Goal: Transaction & Acquisition: Purchase product/service

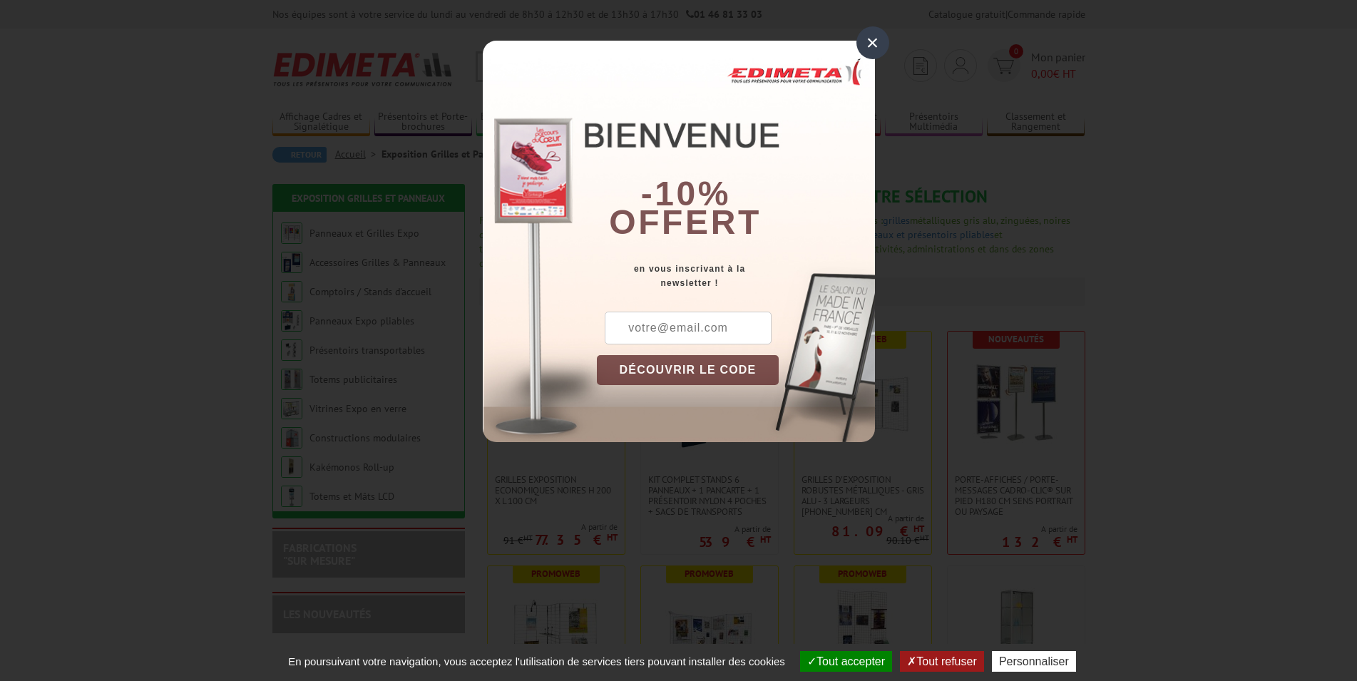
click at [869, 42] on div "×" at bounding box center [873, 42] width 33 height 33
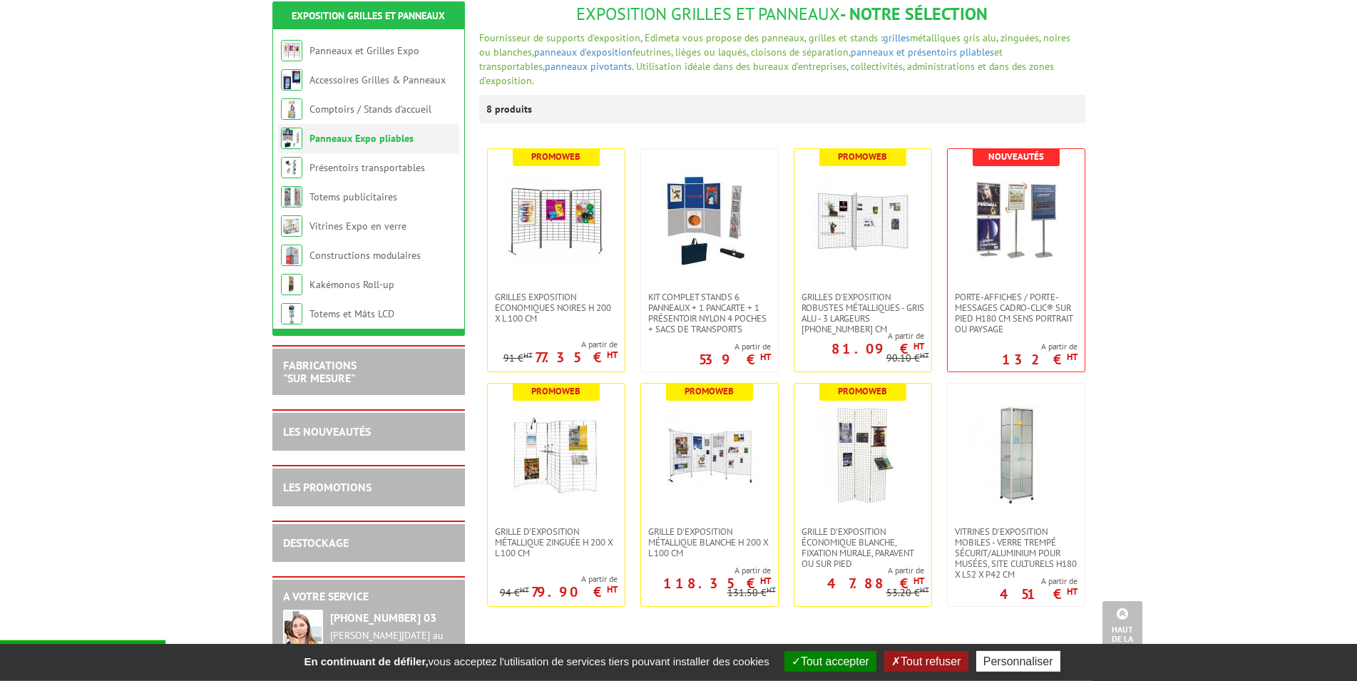
scroll to position [182, 0]
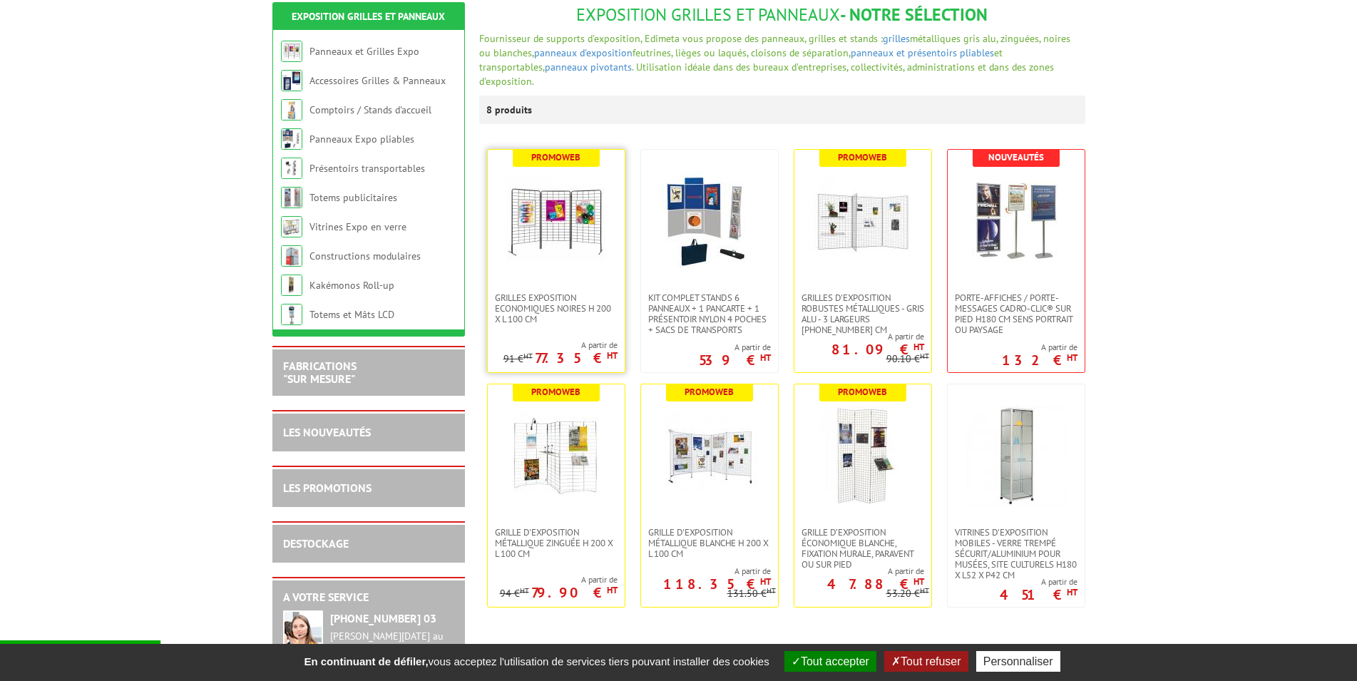
click at [533, 243] on img at bounding box center [556, 221] width 100 height 100
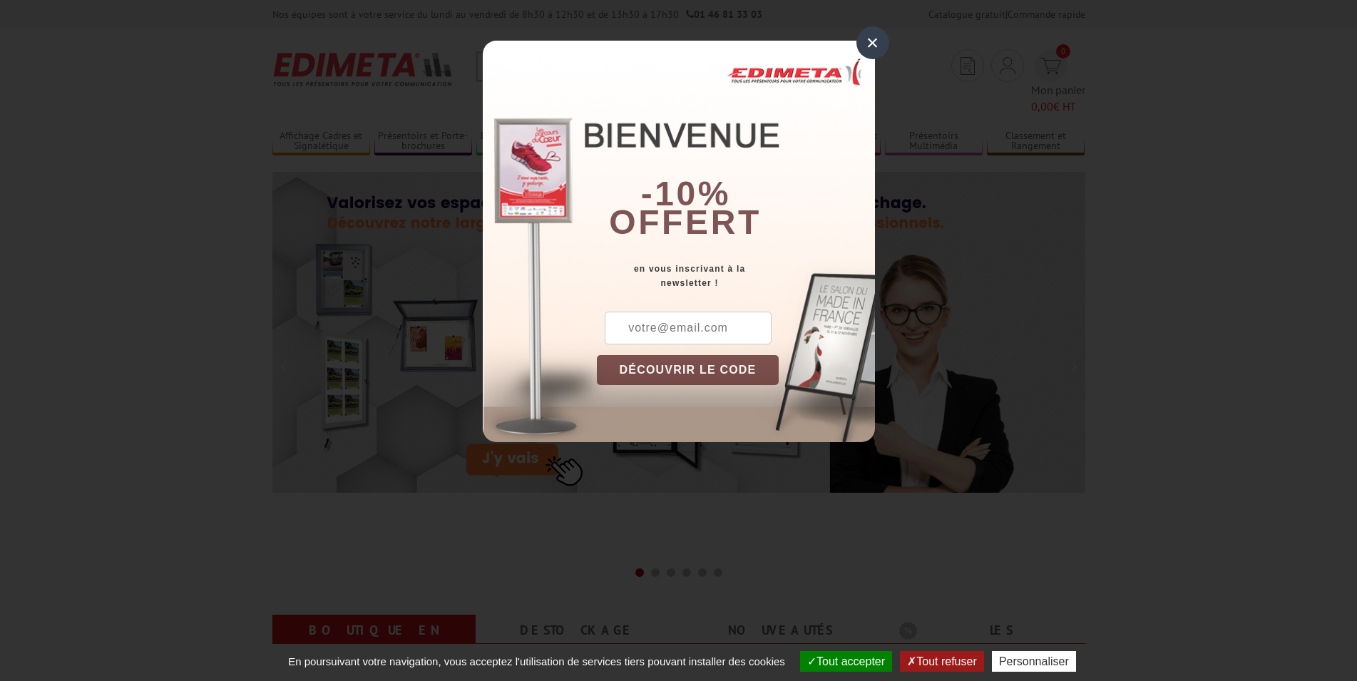
click at [873, 44] on div "×" at bounding box center [873, 42] width 33 height 33
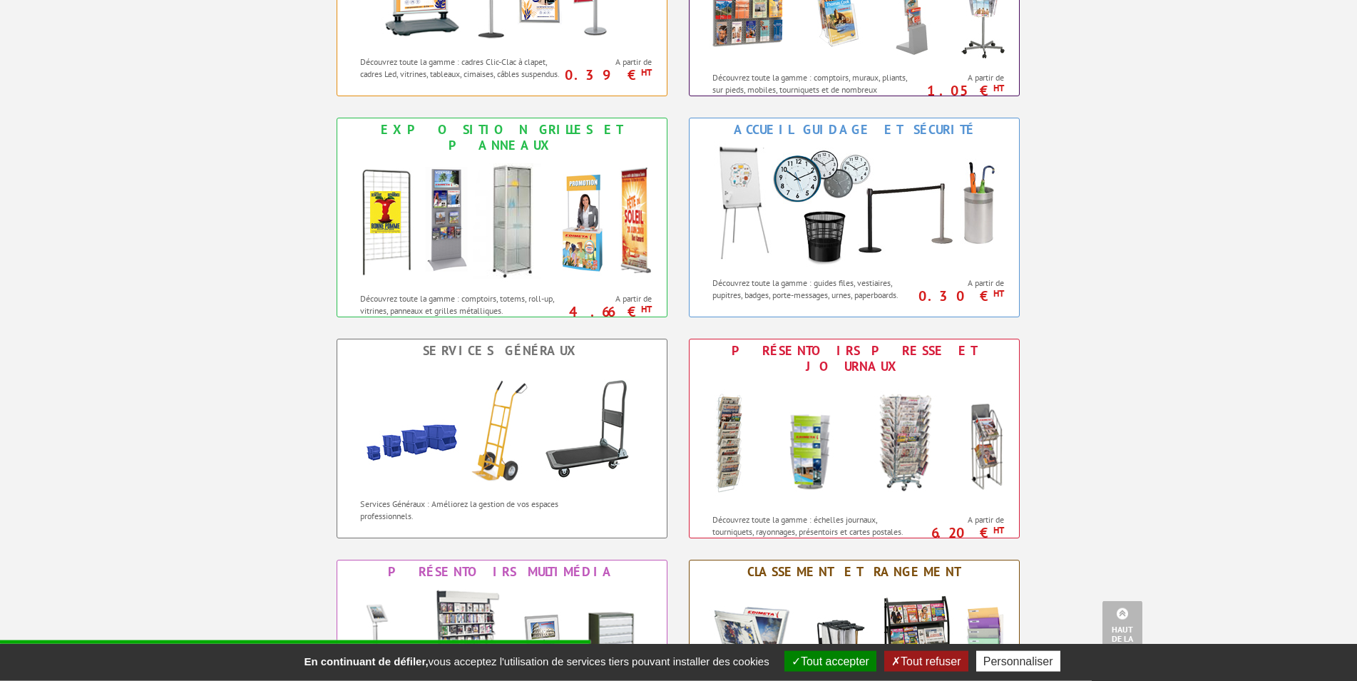
scroll to position [582, 0]
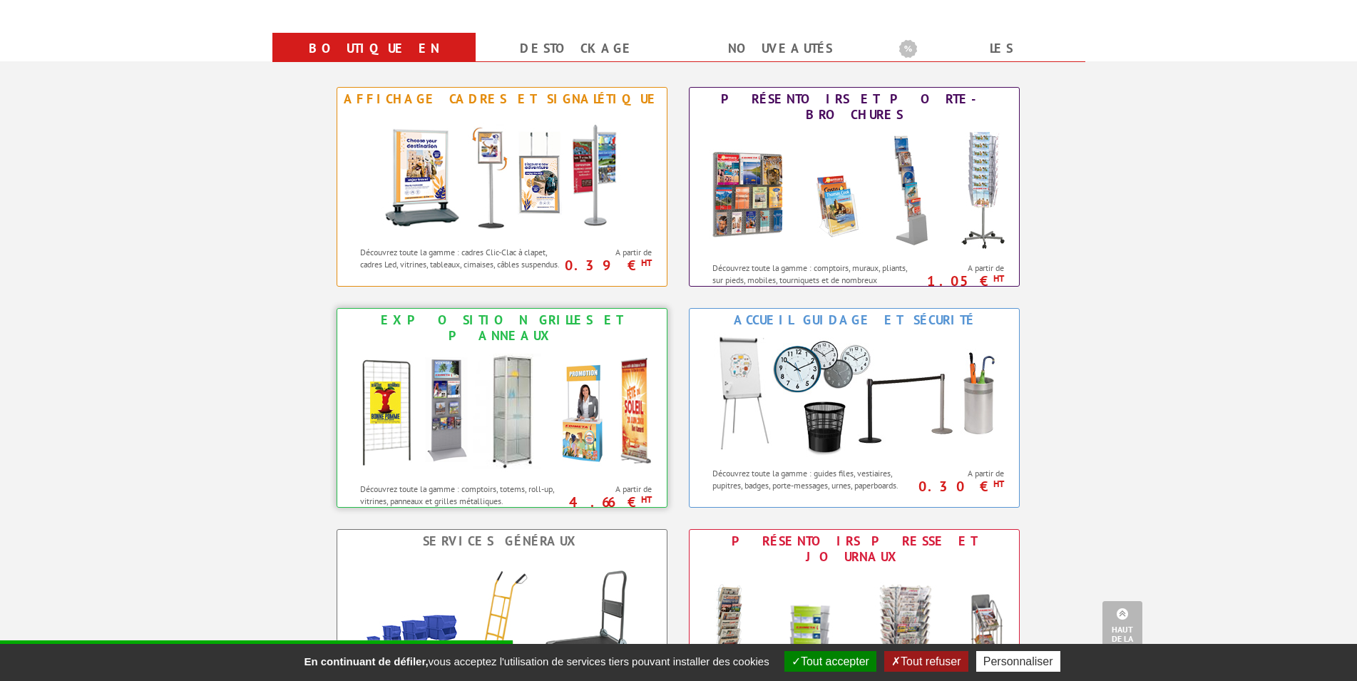
click at [481, 312] on div "Exposition Grilles et Panneaux" at bounding box center [502, 327] width 322 height 31
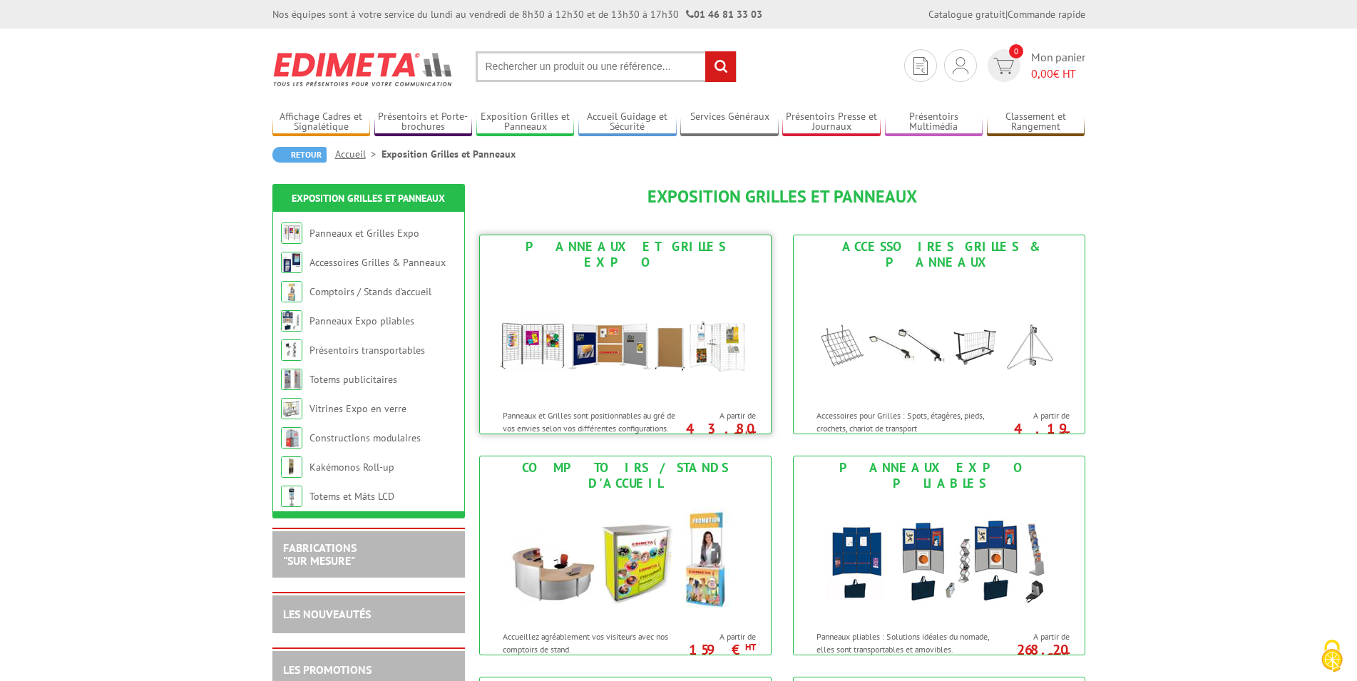
click at [649, 337] on img at bounding box center [626, 338] width 264 height 128
click at [919, 506] on img at bounding box center [939, 559] width 264 height 128
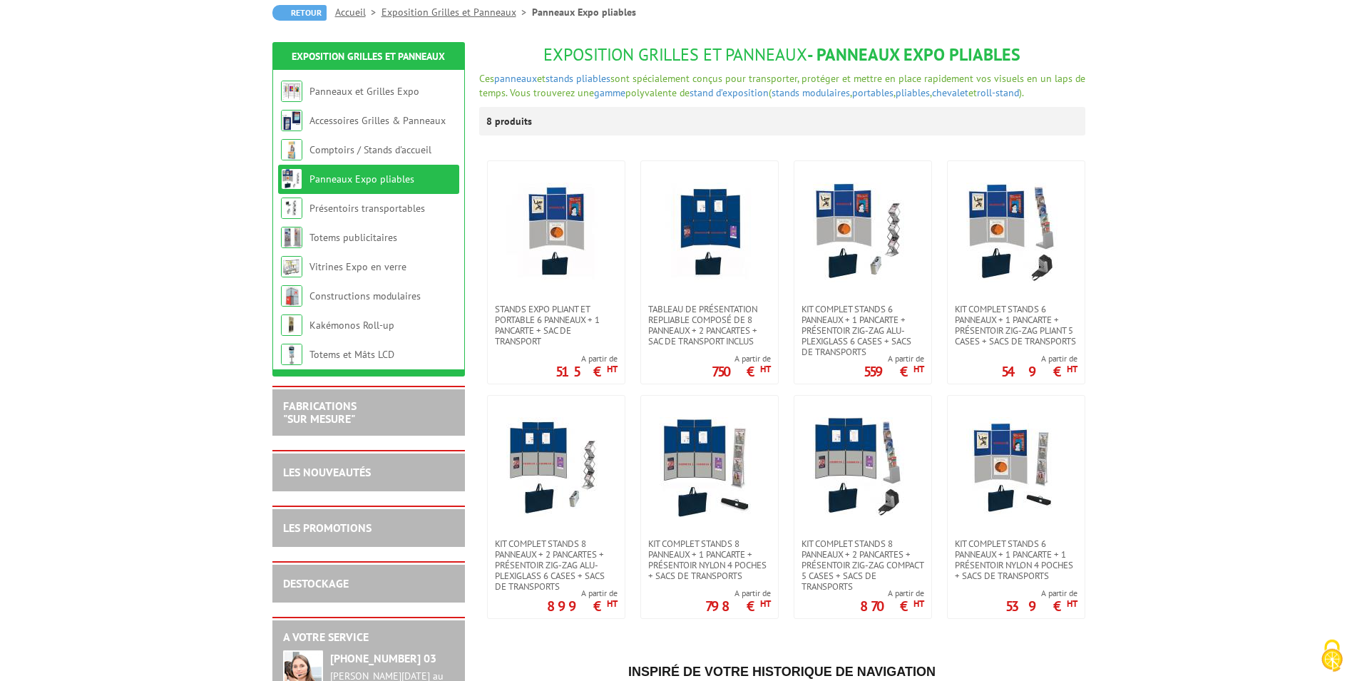
scroll to position [145, 0]
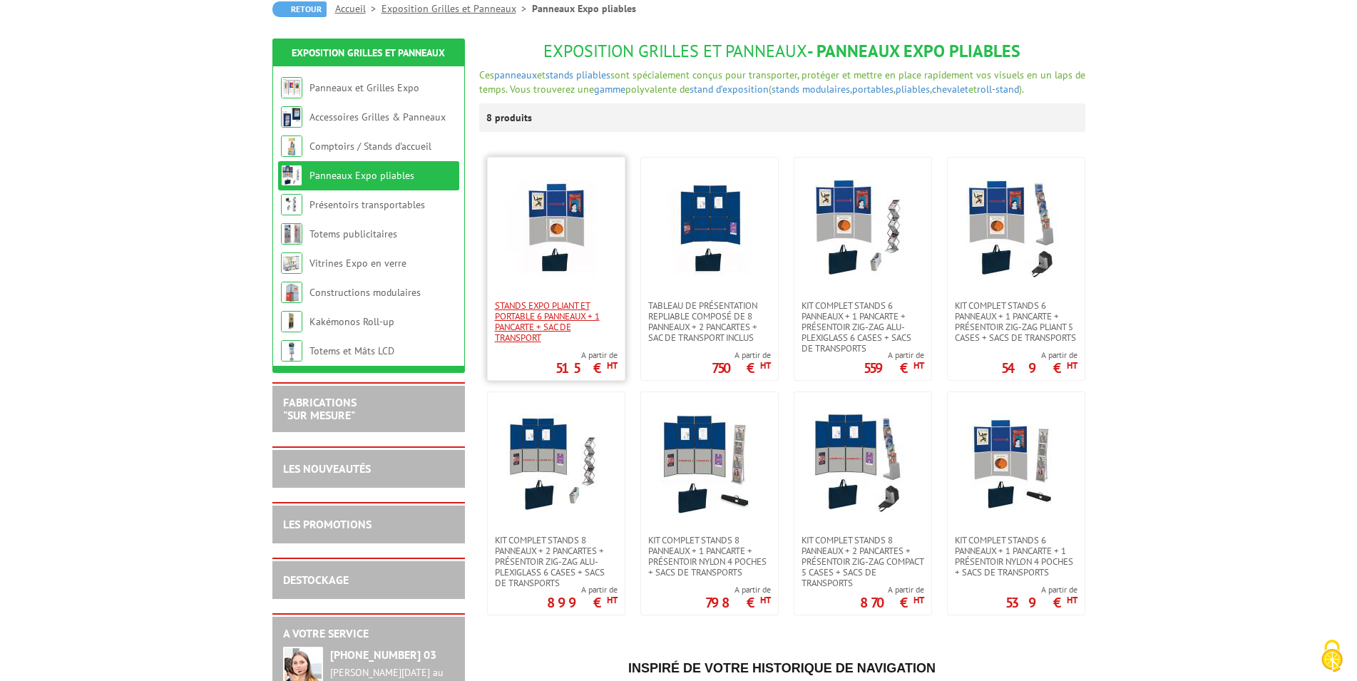
click at [570, 319] on span "Stands expo pliant et portable 6 panneaux + 1 pancarte + sac de transport" at bounding box center [556, 321] width 123 height 43
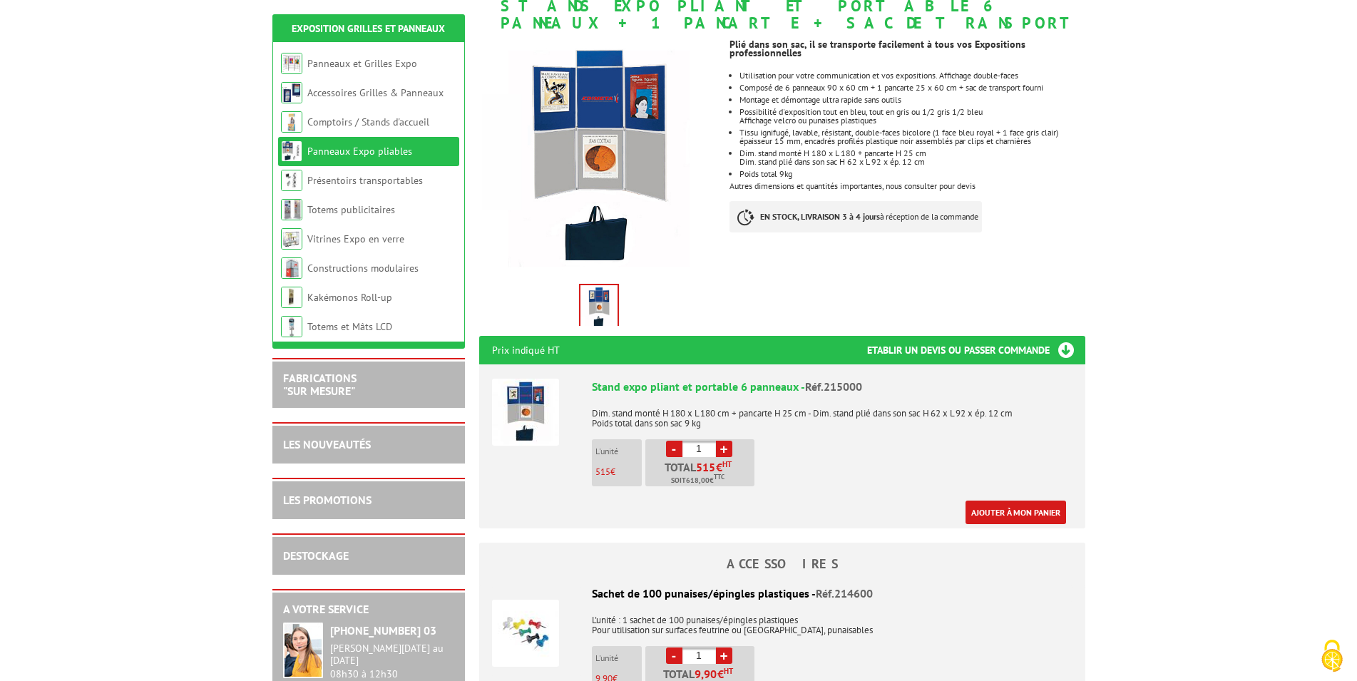
scroll to position [255, 0]
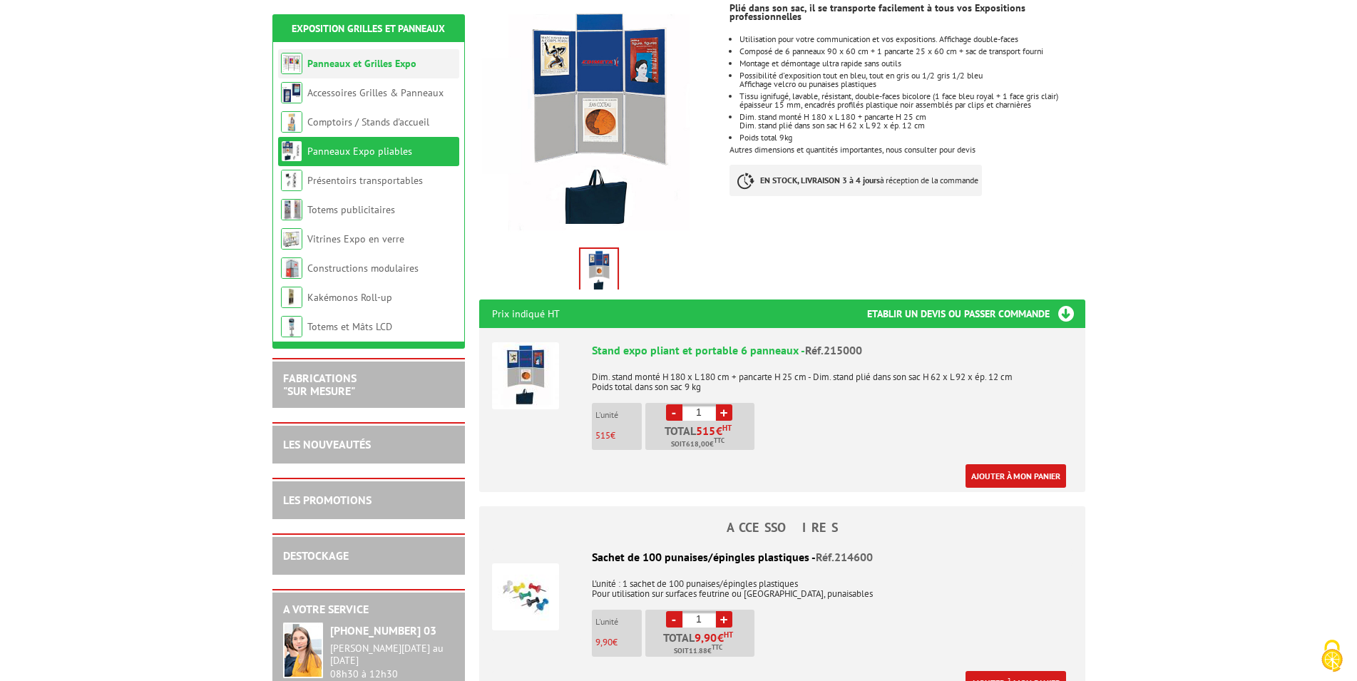
click at [364, 63] on link "Panneaux et Grilles Expo" at bounding box center [361, 63] width 109 height 13
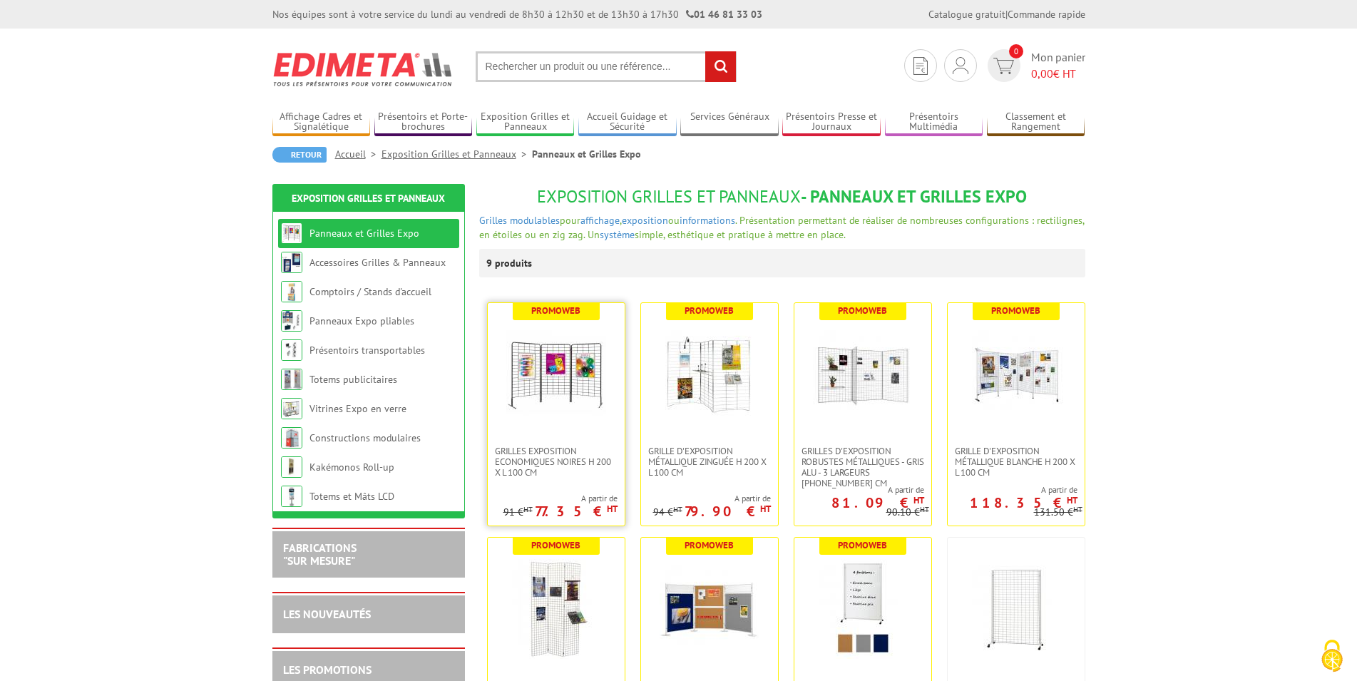
click at [571, 386] on img at bounding box center [556, 375] width 100 height 100
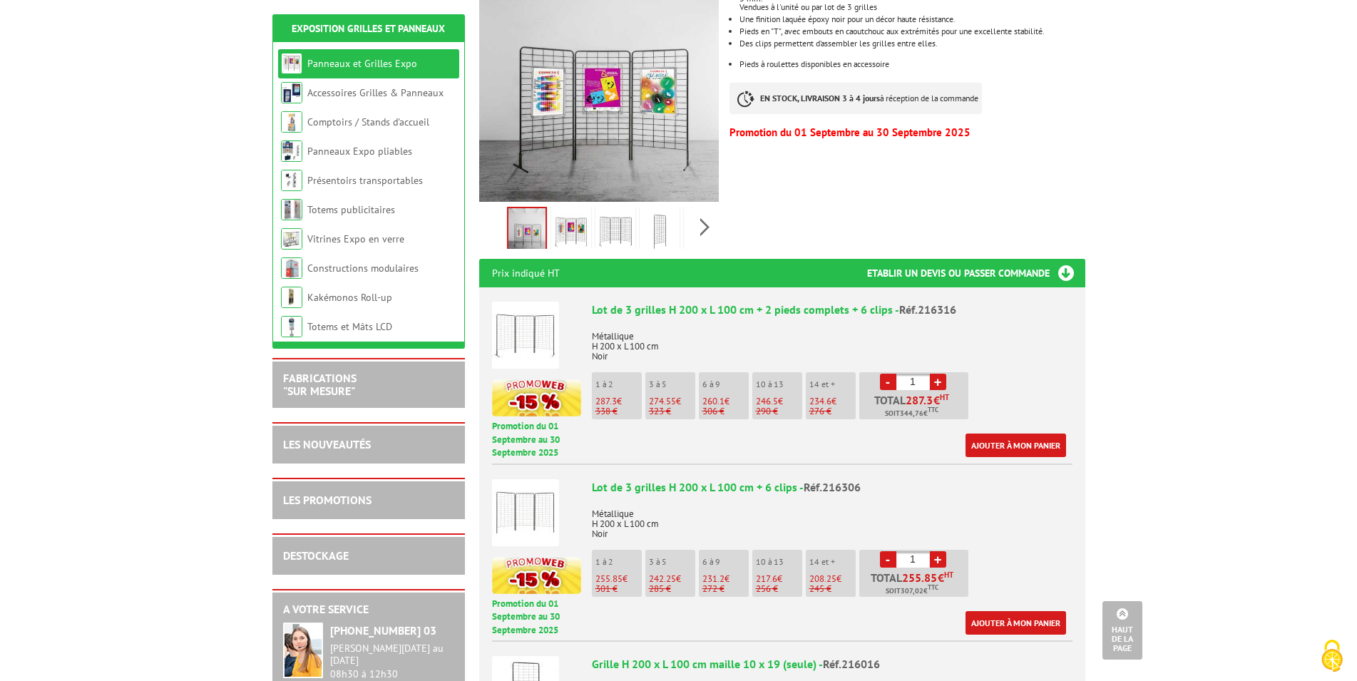
scroll to position [364, 0]
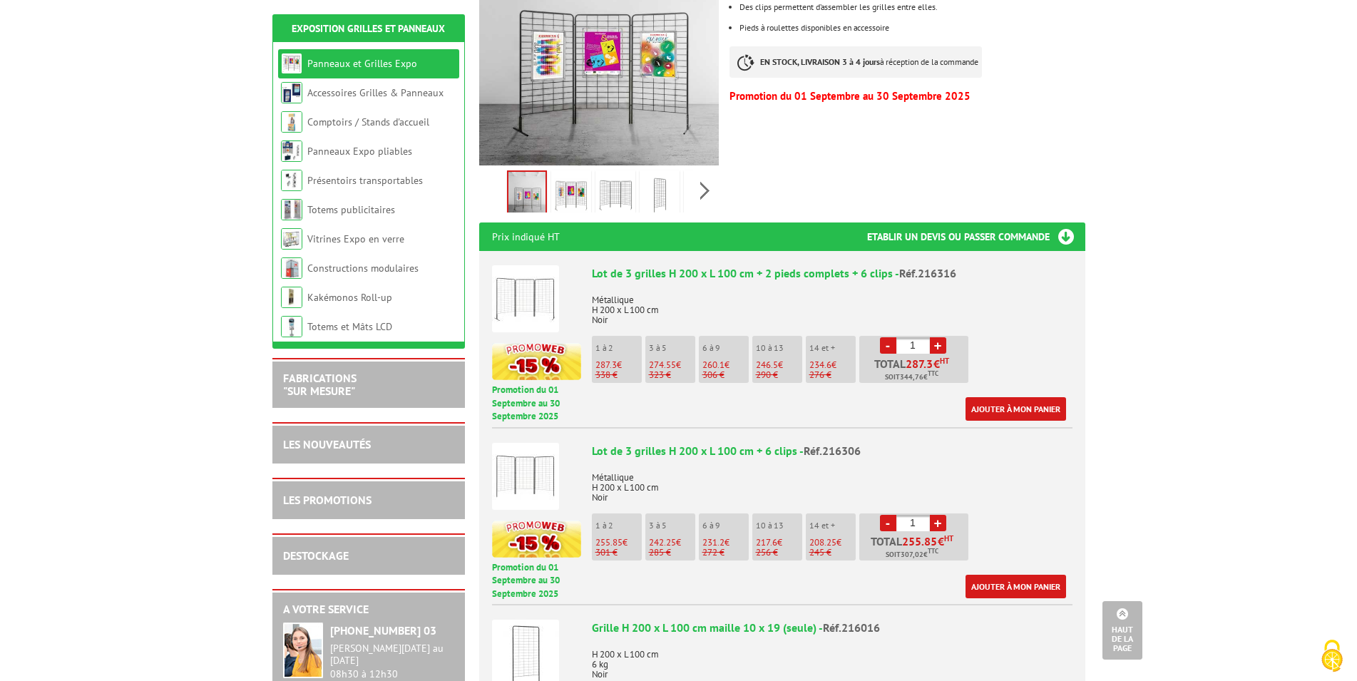
click at [946, 337] on link "+" at bounding box center [938, 345] width 16 height 16
type input "2"
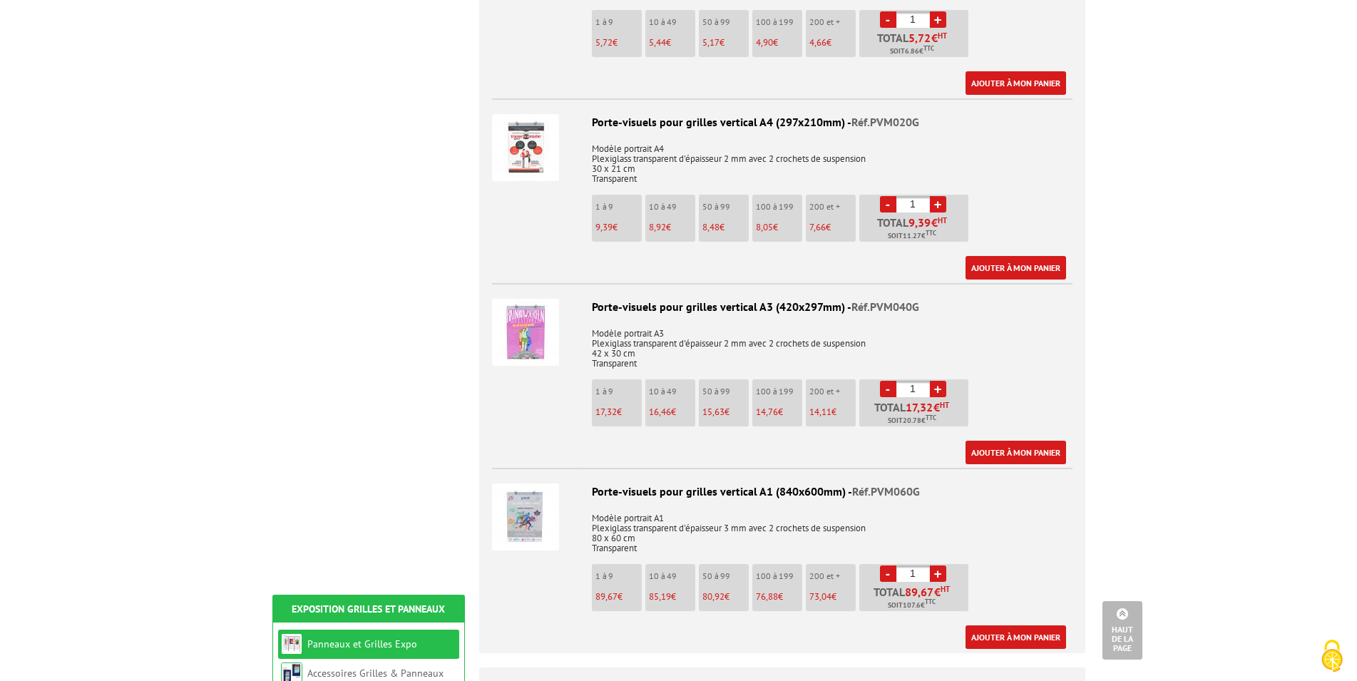
scroll to position [5328, 0]
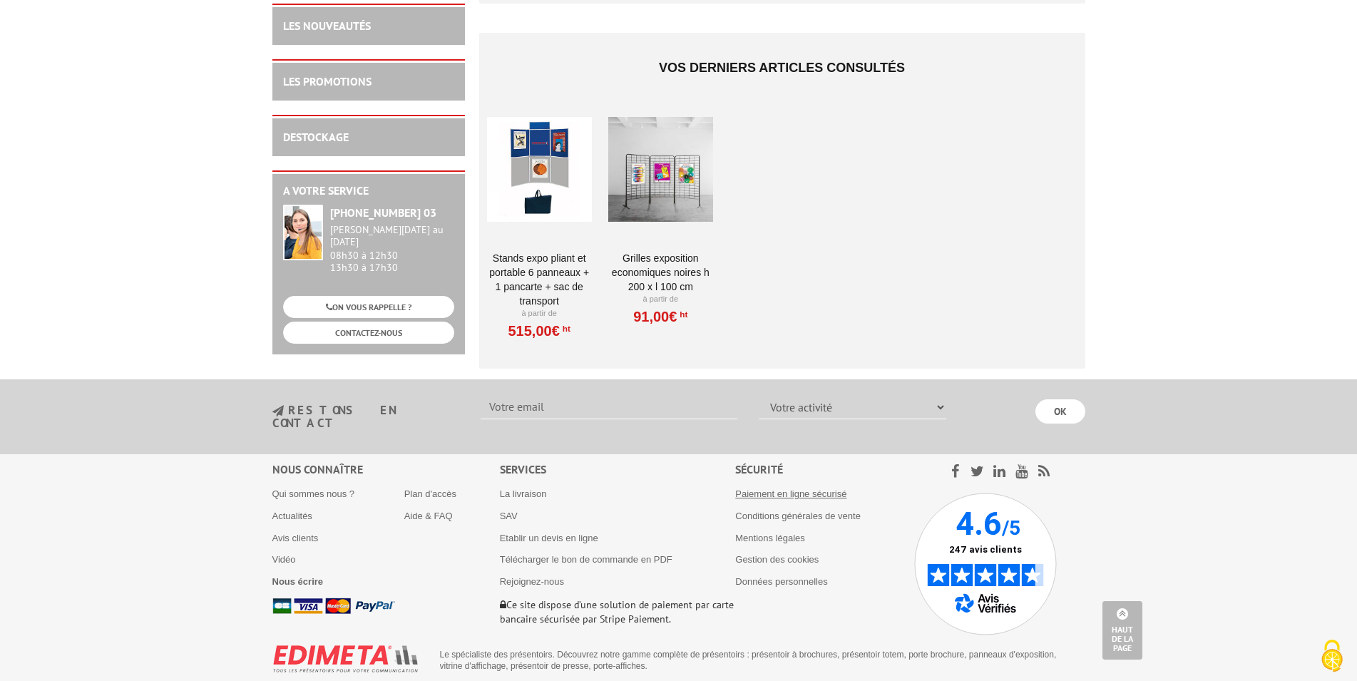
click at [841, 489] on link "Paiement en ligne sécurisé" at bounding box center [790, 494] width 111 height 11
